Goal: Find specific page/section: Find specific page/section

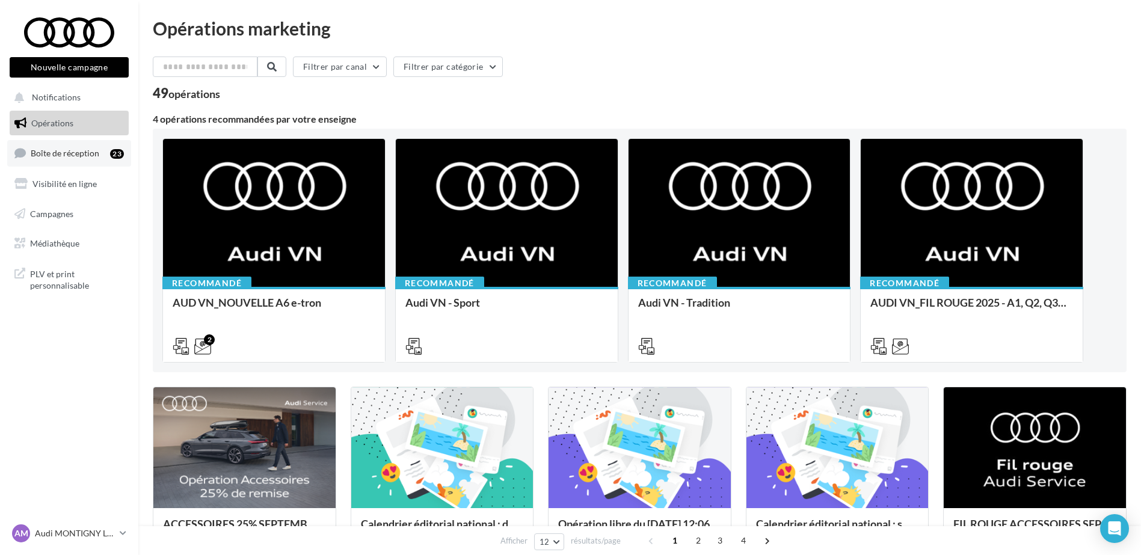
click at [78, 162] on link "Boîte de réception 23" at bounding box center [69, 153] width 124 height 26
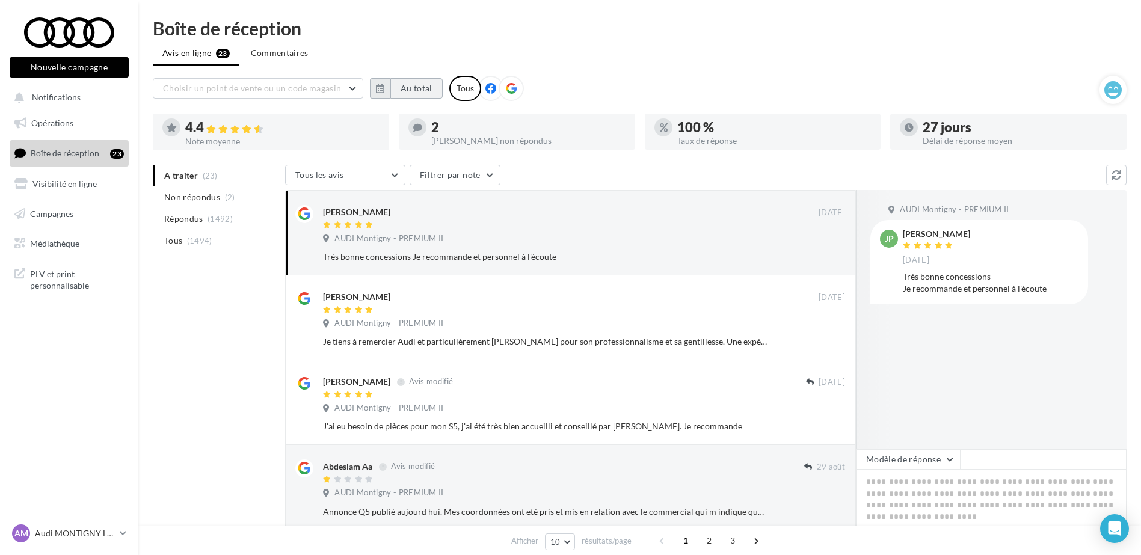
click at [393, 91] on button "Au total" at bounding box center [416, 88] width 52 height 20
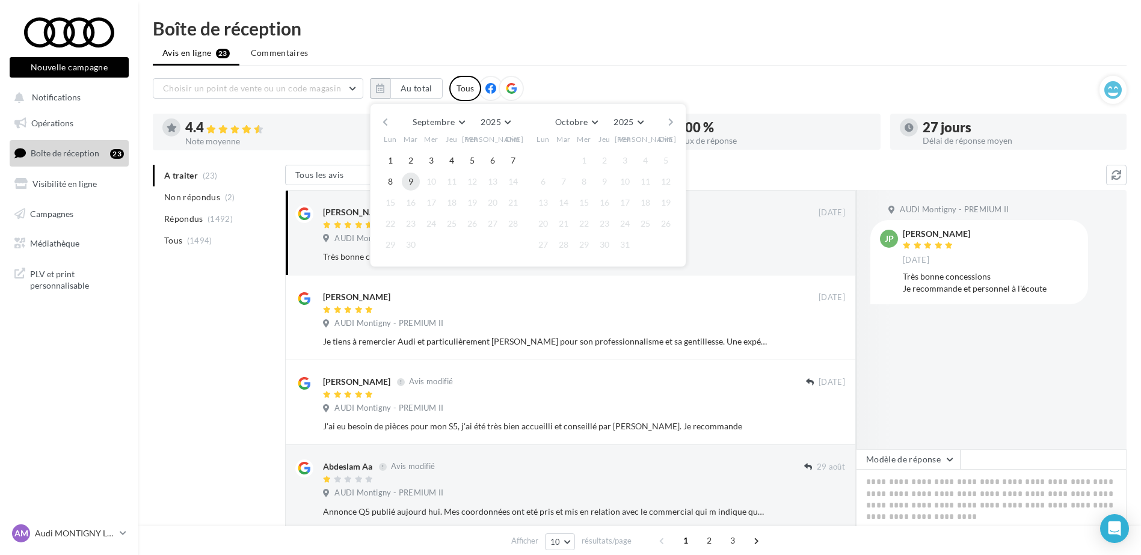
click at [409, 178] on button "9" at bounding box center [411, 182] width 18 height 18
click at [386, 118] on button "button" at bounding box center [385, 122] width 10 height 17
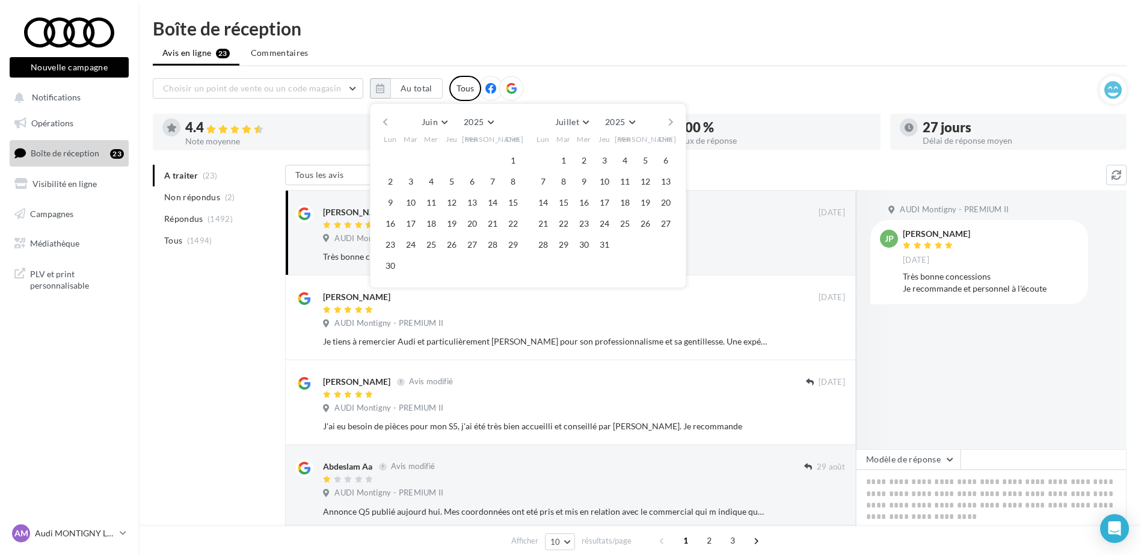
click at [386, 118] on button "button" at bounding box center [385, 122] width 10 height 17
click at [412, 164] on button "1" at bounding box center [411, 161] width 18 height 18
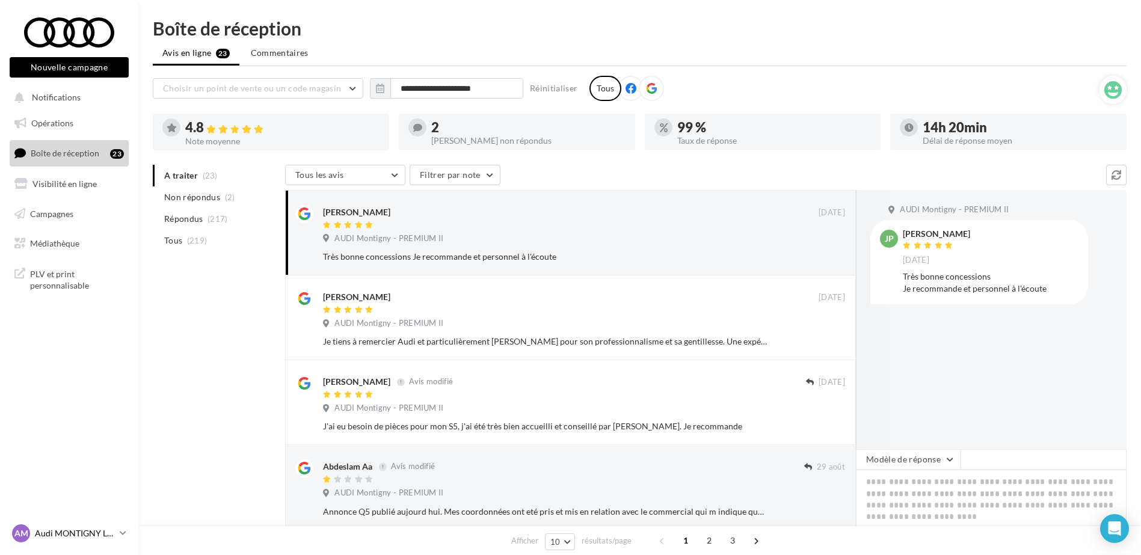
click at [61, 529] on p "Audi MONTIGNY LE BRETONNE" at bounding box center [75, 533] width 80 height 12
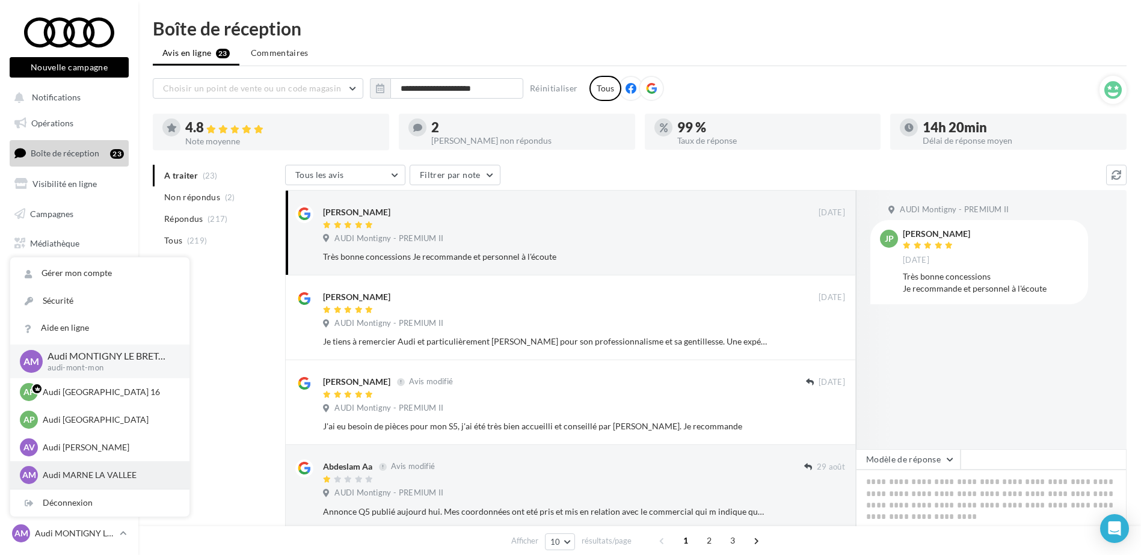
click at [93, 477] on p "Audi MARNE LA VALLEE" at bounding box center [109, 475] width 132 height 12
